Goal: Find specific page/section: Find specific page/section

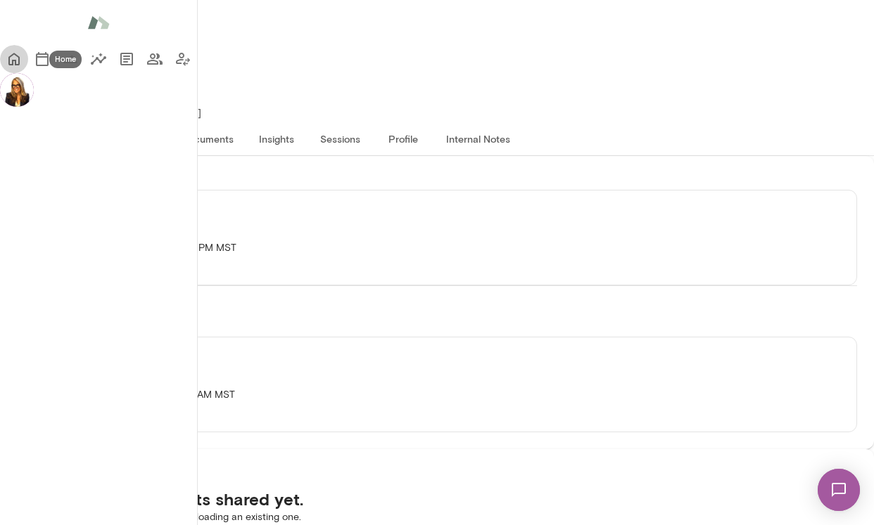
click at [23, 61] on icon "Home" at bounding box center [14, 59] width 17 height 17
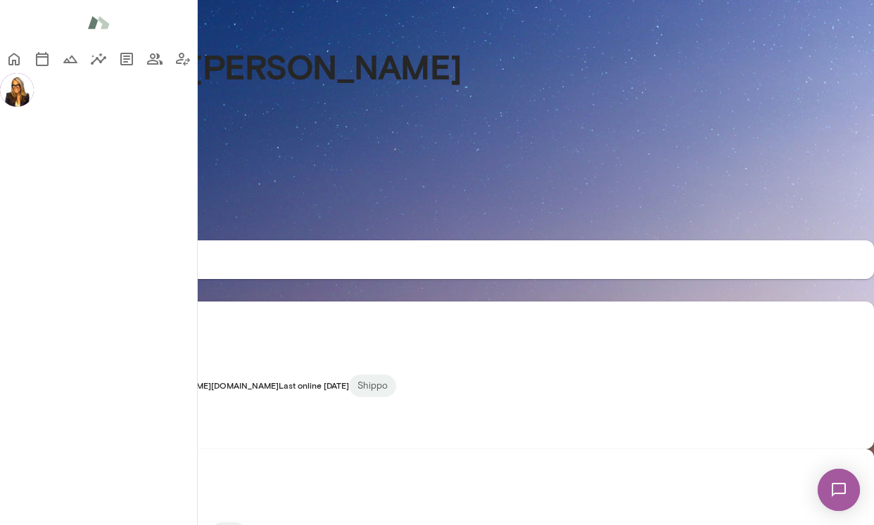
scroll to position [127, 0]
click at [34, 68] on icon "Sessions" at bounding box center [42, 59] width 17 height 17
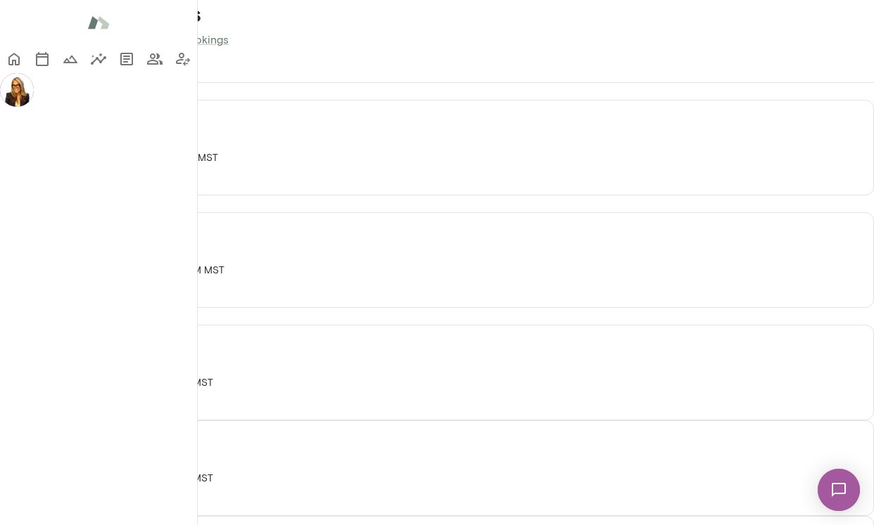
scroll to position [56, 0]
click at [221, 165] on p "[PERSON_NAME][DATE] · 5:00 PM-5:30 PM MST" at bounding box center [437, 158] width 872 height 14
click at [65, 122] on link "Profile" at bounding box center [33, 137] width 64 height 30
